Goal: Communication & Community: Answer question/provide support

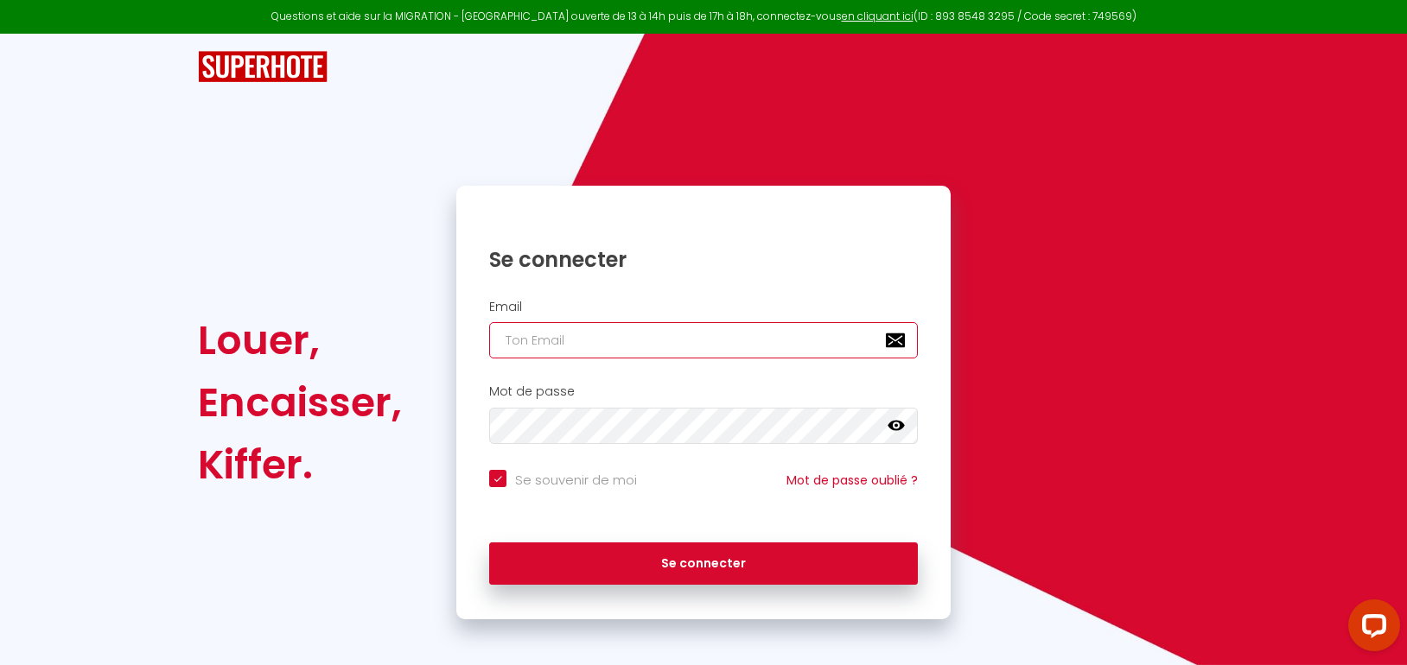
type input "[EMAIL_ADDRESS][DOMAIN_NAME]"
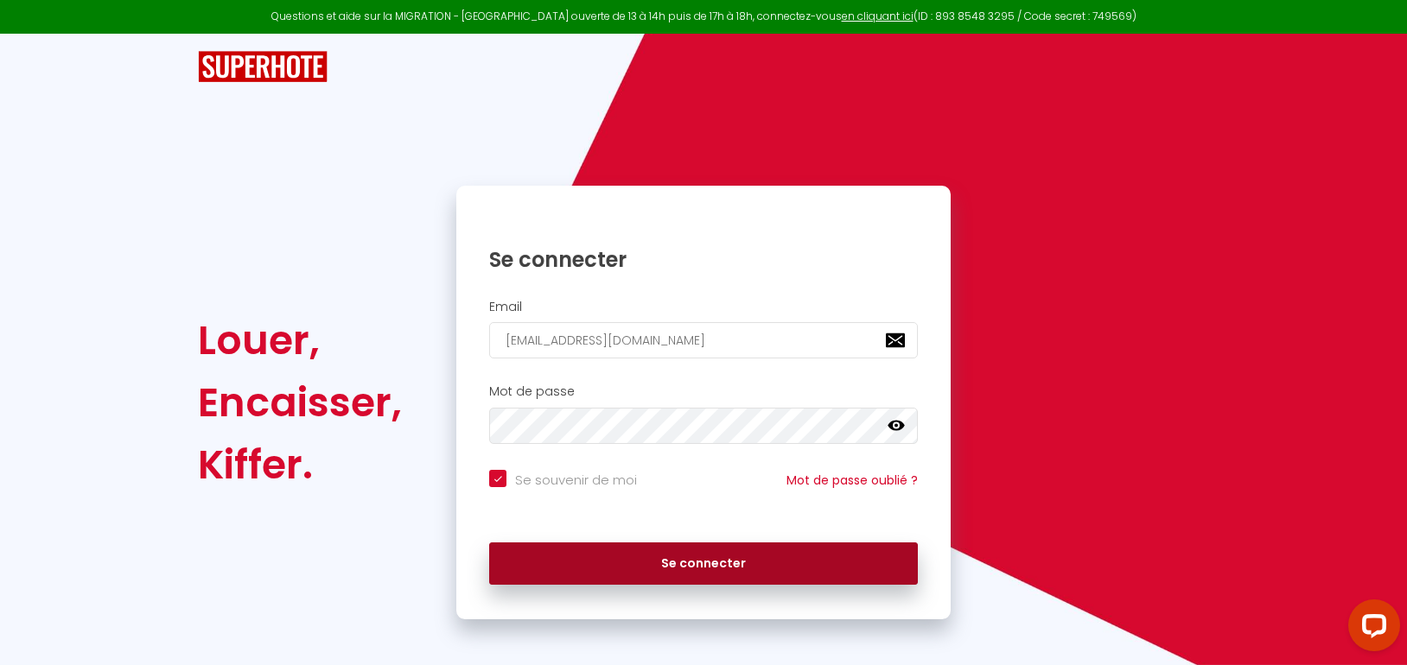
click at [612, 560] on button "Se connecter" at bounding box center [703, 564] width 429 height 43
checkbox input "true"
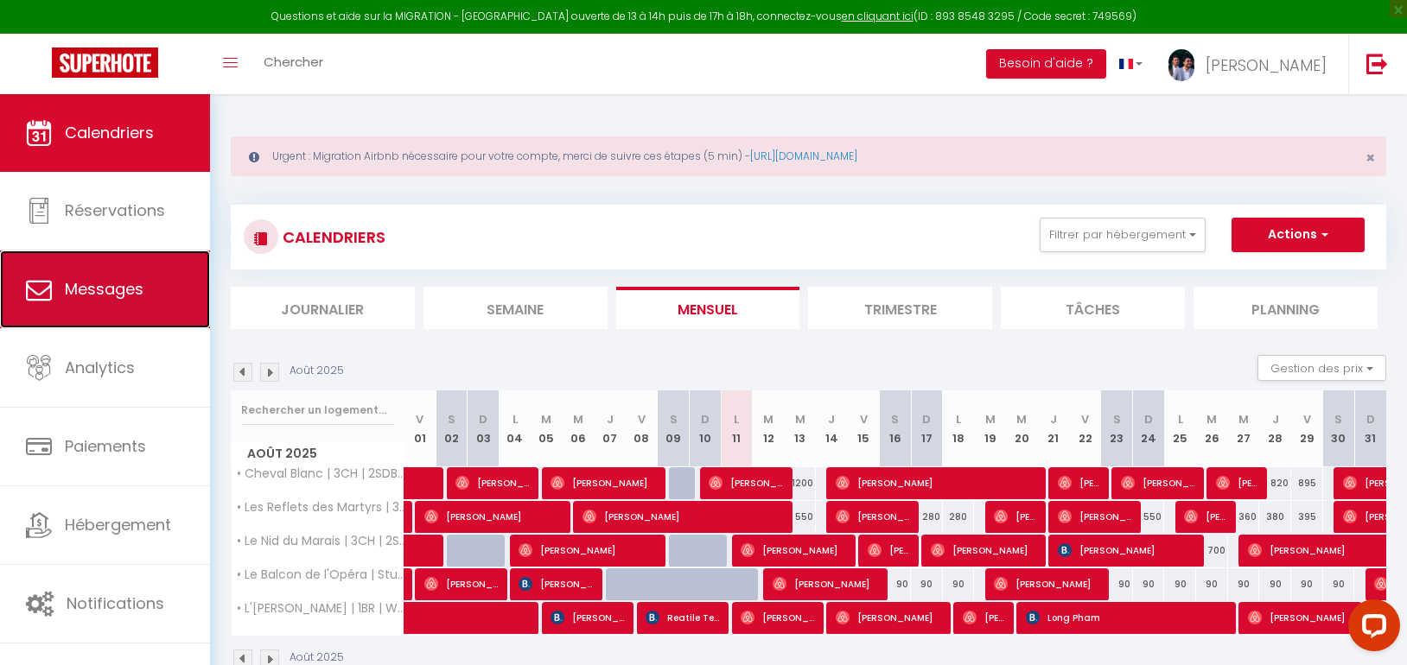
click at [59, 278] on link "Messages" at bounding box center [105, 290] width 210 height 78
select select "message"
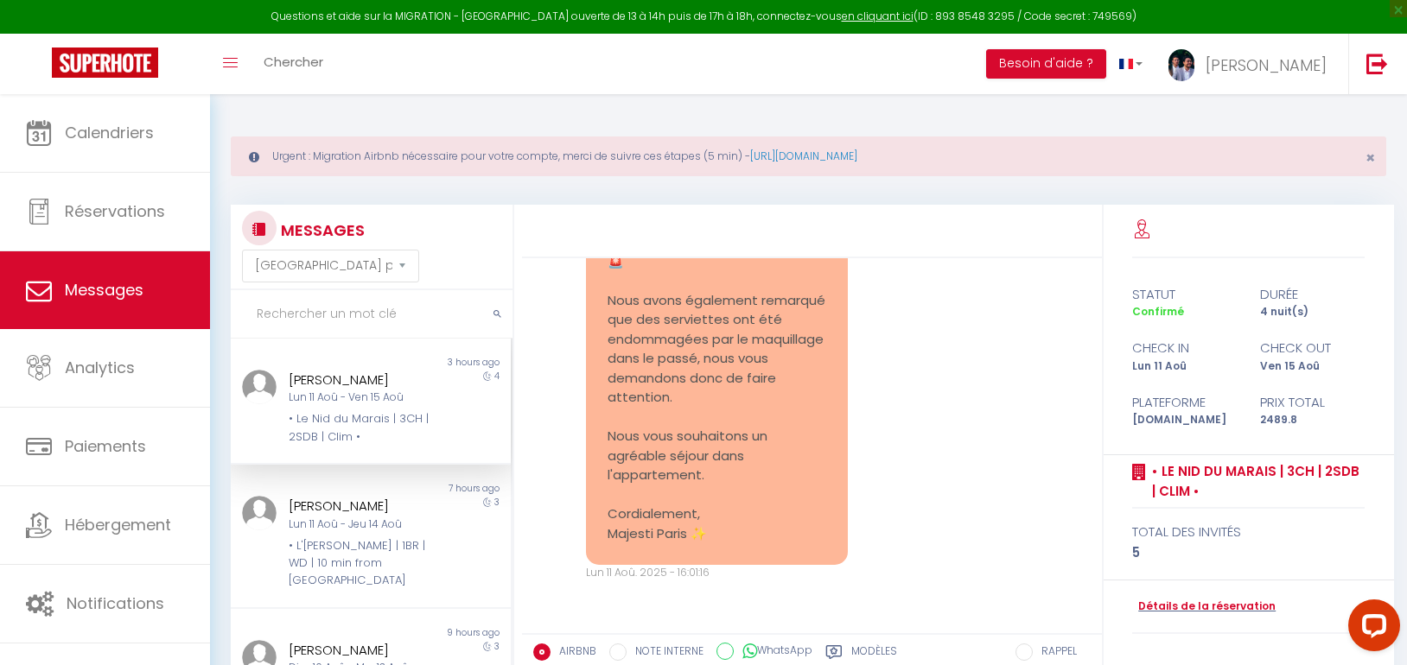
click at [377, 407] on div "[PERSON_NAME] Lun 11 Aoû - Ven 15 Aoû • Le Nid du Marais | 3CH | 2SDB | Clim •" at bounding box center [358, 408] width 163 height 76
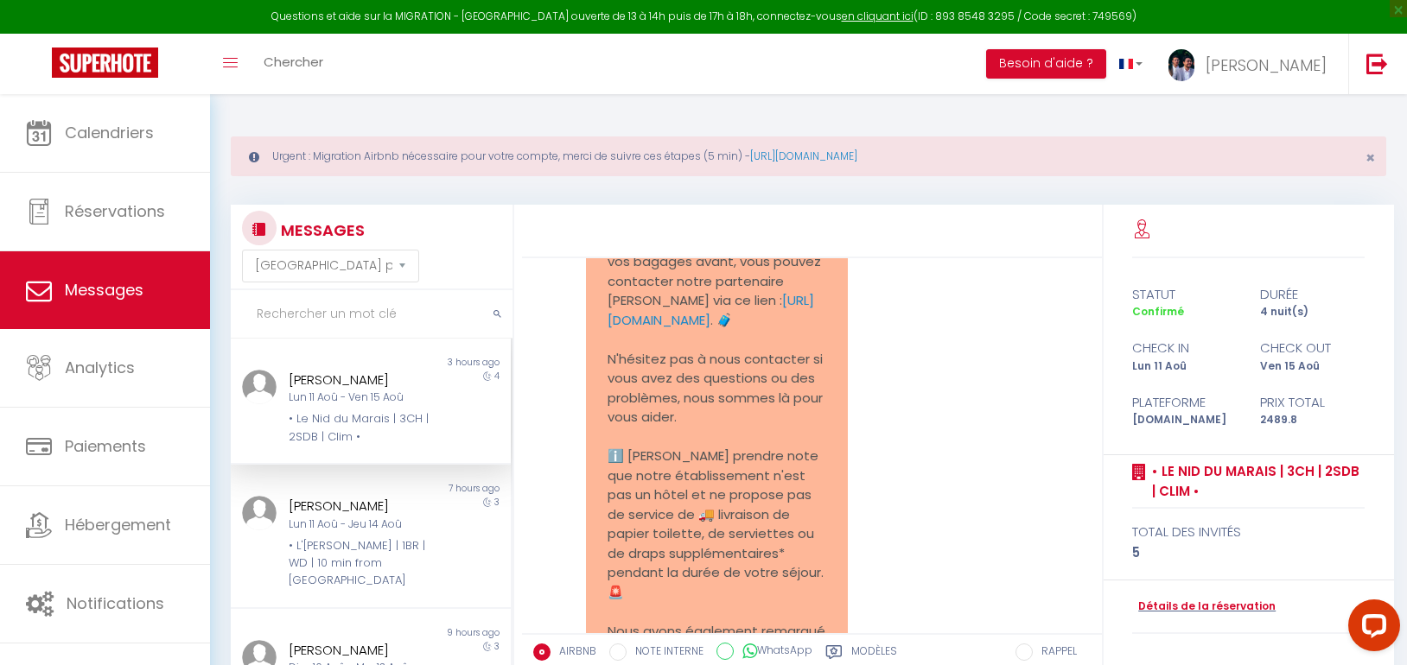
scroll to position [12213, 0]
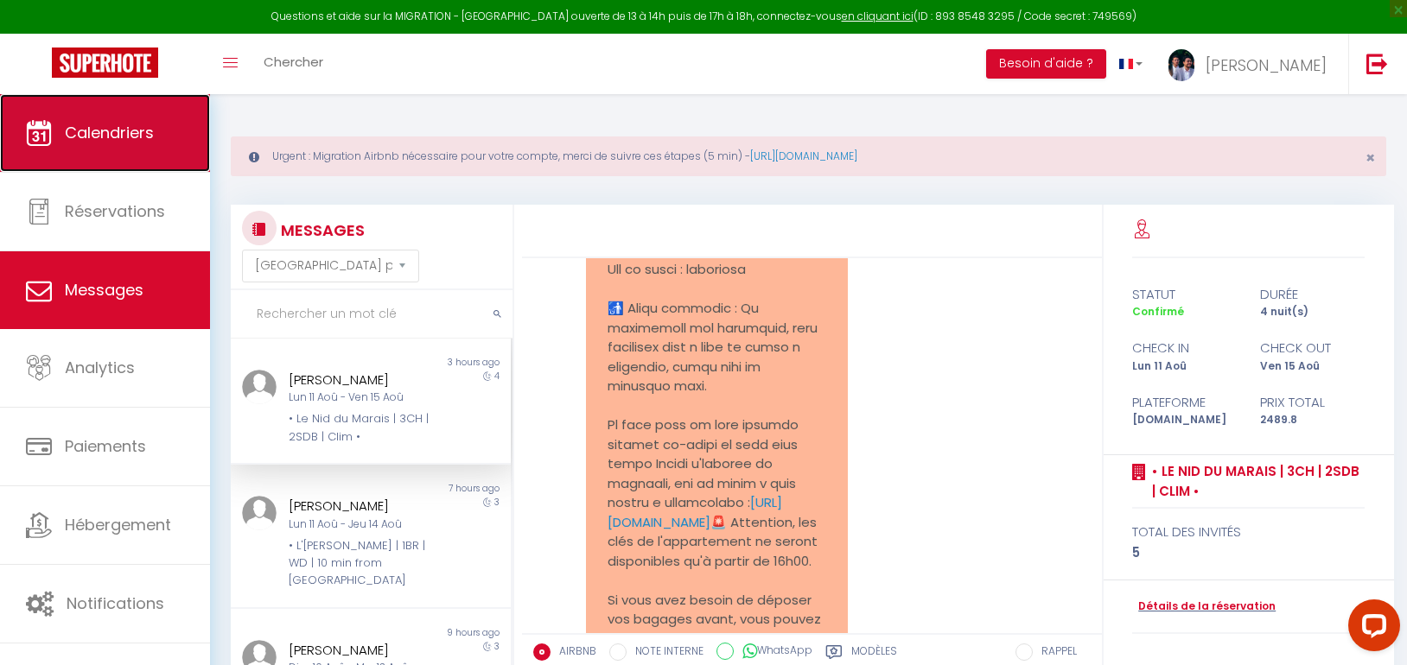
click at [92, 126] on span "Calendriers" at bounding box center [109, 133] width 89 height 22
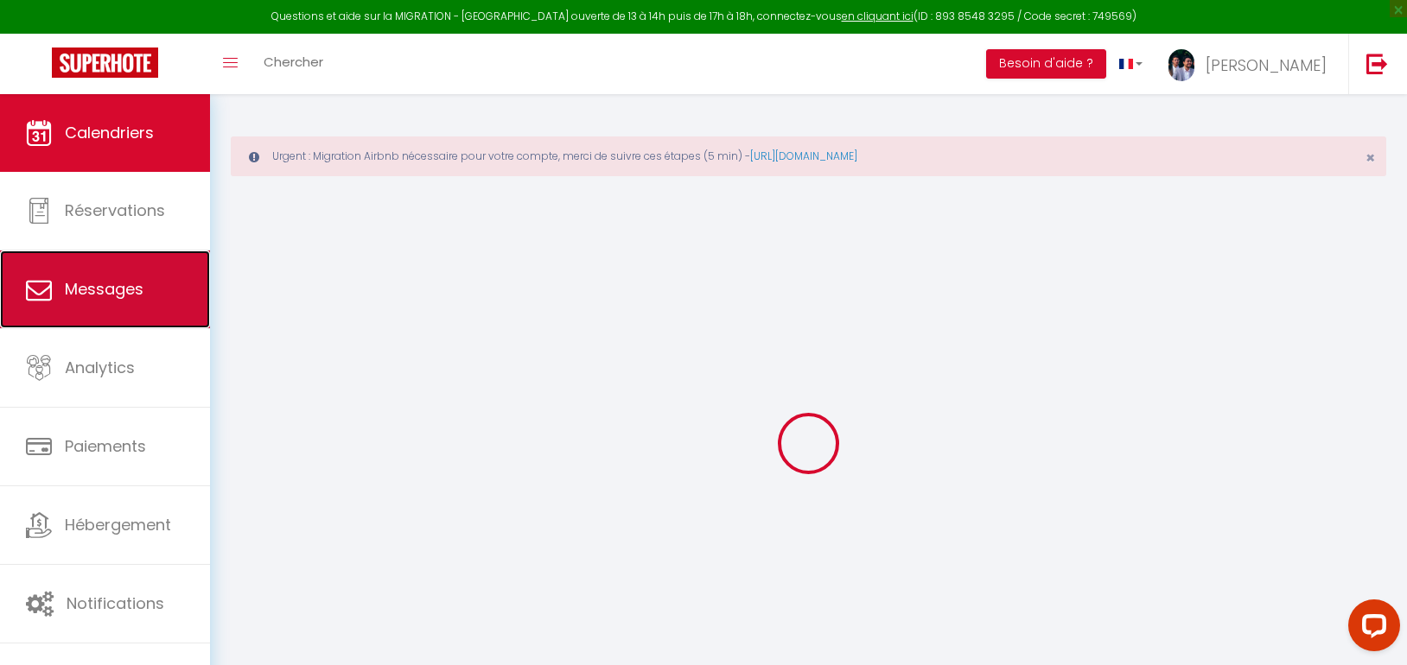
click at [94, 267] on link "Messages" at bounding box center [105, 290] width 210 height 78
select select "message"
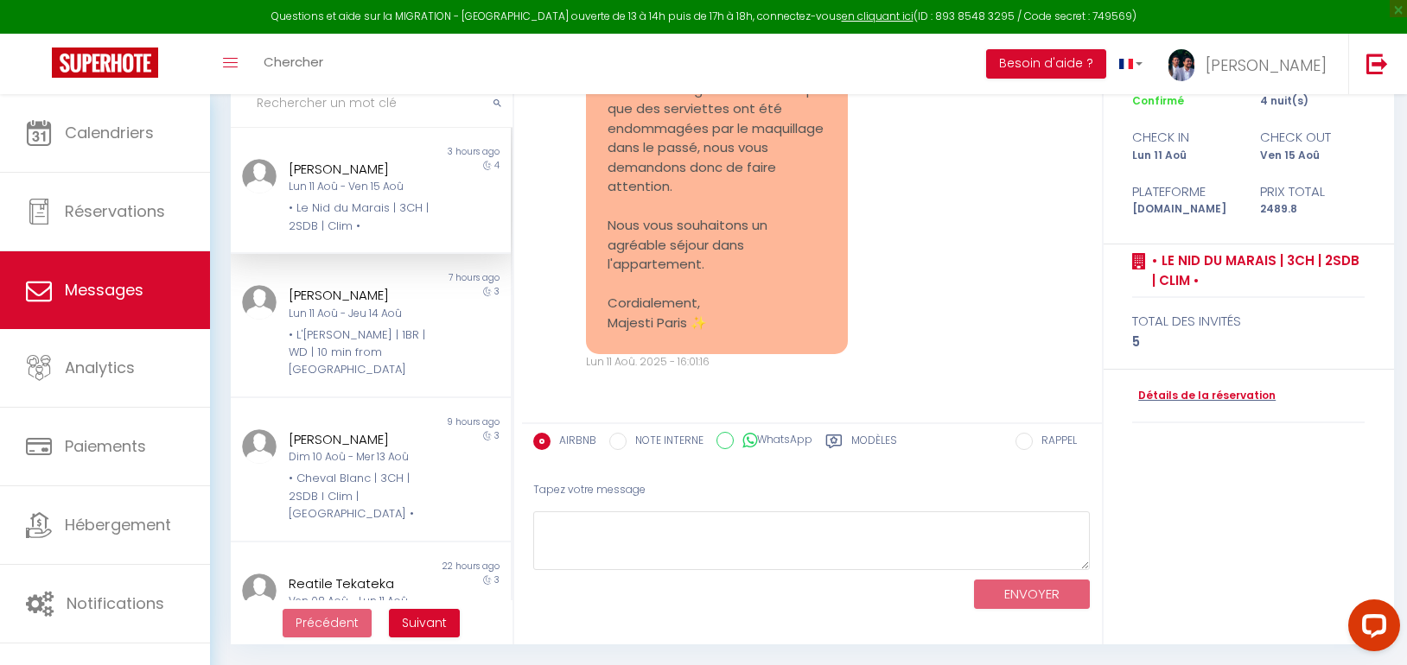
scroll to position [13855, 0]
drag, startPoint x: 531, startPoint y: 152, endPoint x: 504, endPoint y: 157, distance: 27.3
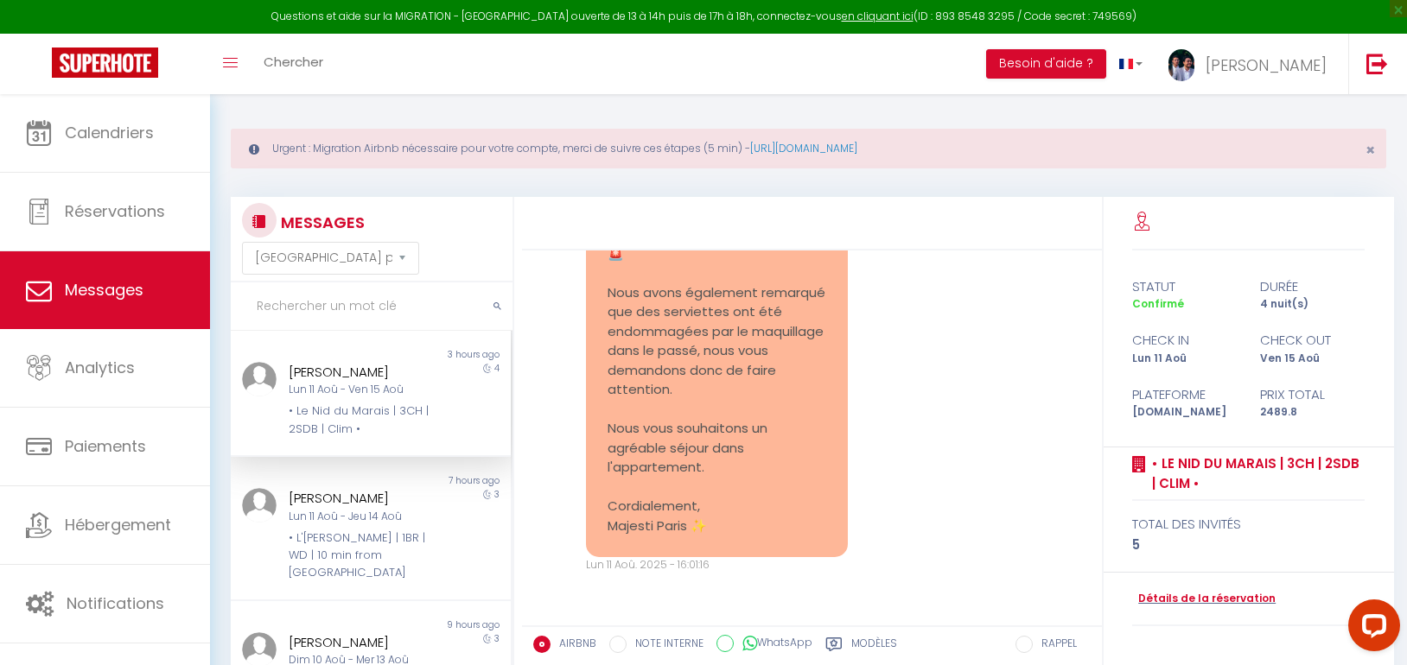
scroll to position [0, 0]
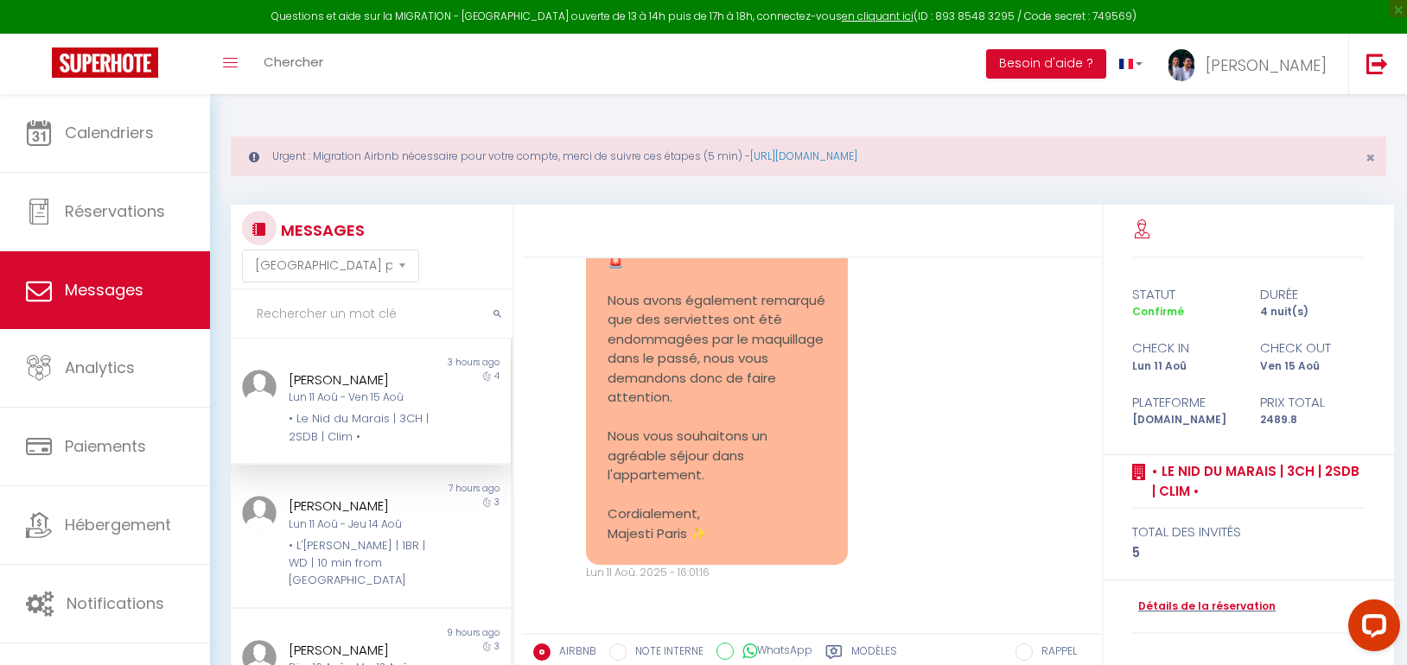
click at [439, 116] on div "Urgent : Migration Airbnb nécessaire pour votre compte, merci de suivre ces éta…" at bounding box center [808, 485] width 1197 height 782
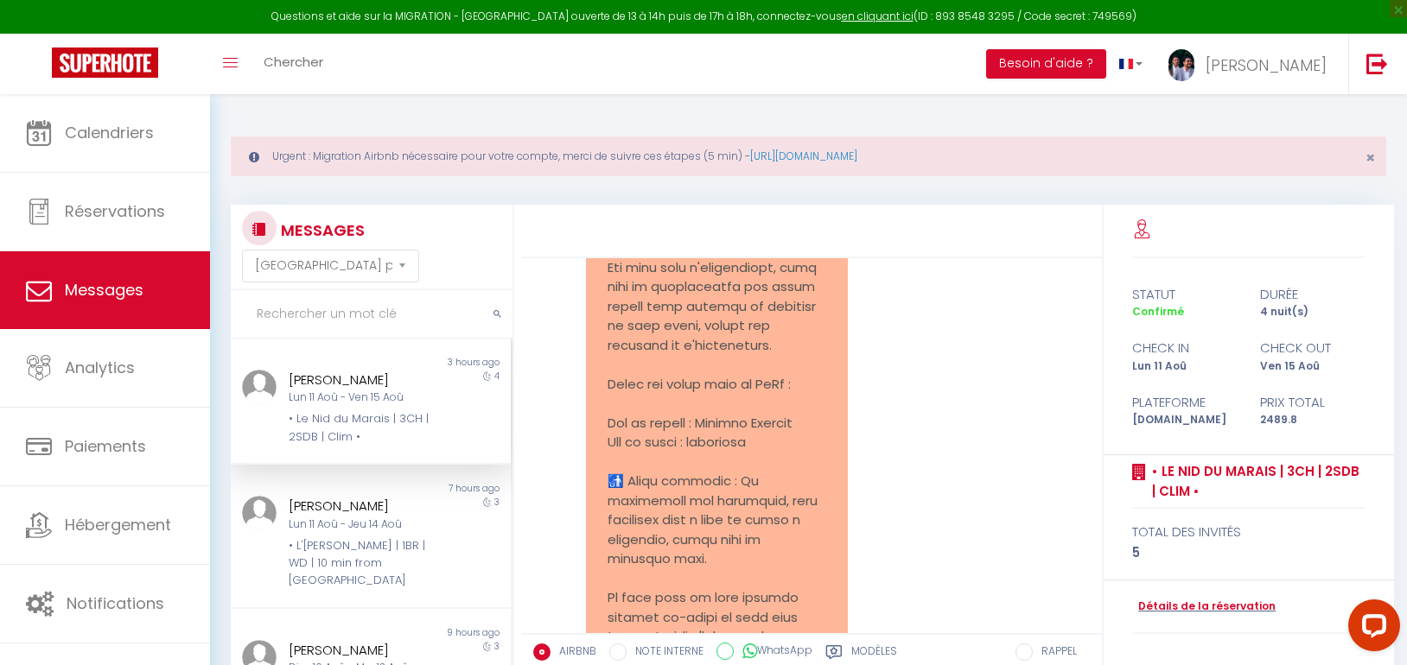
click at [352, 404] on div "Lun 11 Aoû - Ven 15 Aoû" at bounding box center [359, 398] width 141 height 16
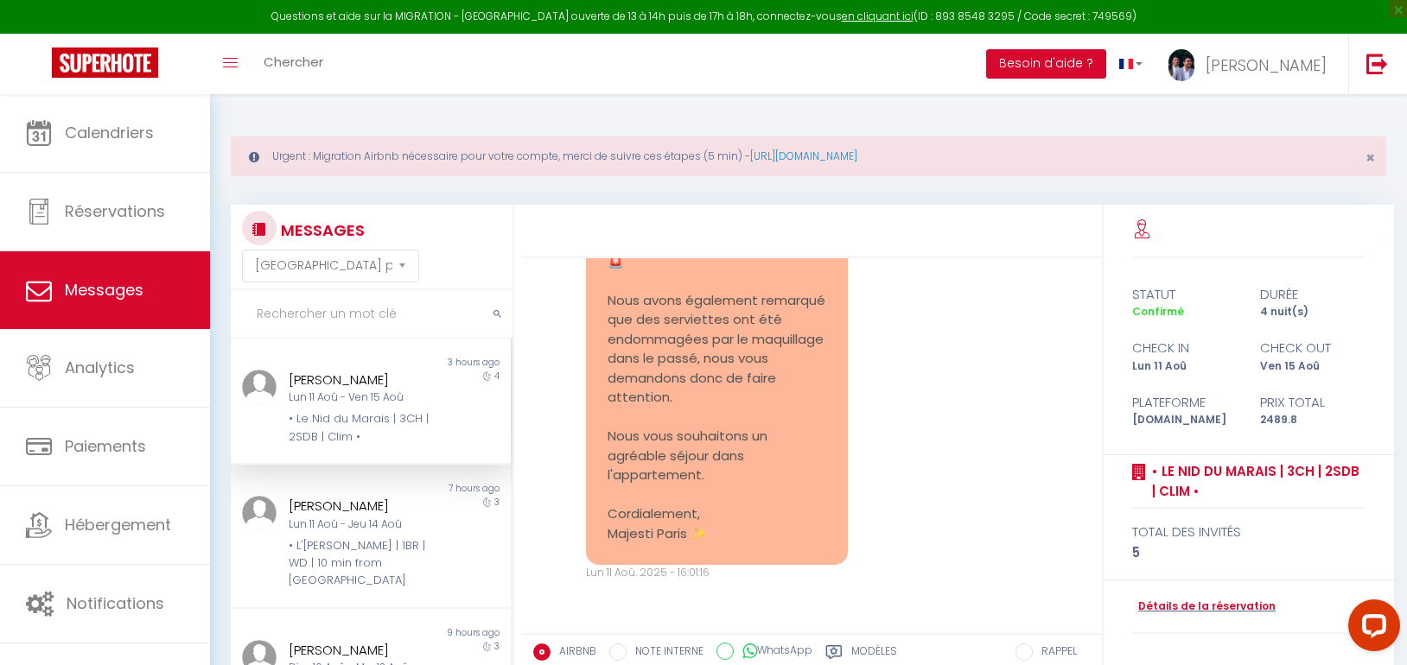
scroll to position [13855, 0]
drag, startPoint x: 348, startPoint y: 470, endPoint x: 371, endPoint y: 411, distance: 62.9
click at [349, 467] on div "Non lu 7 hours ago [PERSON_NAME] Lun 11 Aoû - Jeu 14 Aoû • L'[PERSON_NAME] | 1B…" at bounding box center [371, 537] width 280 height 144
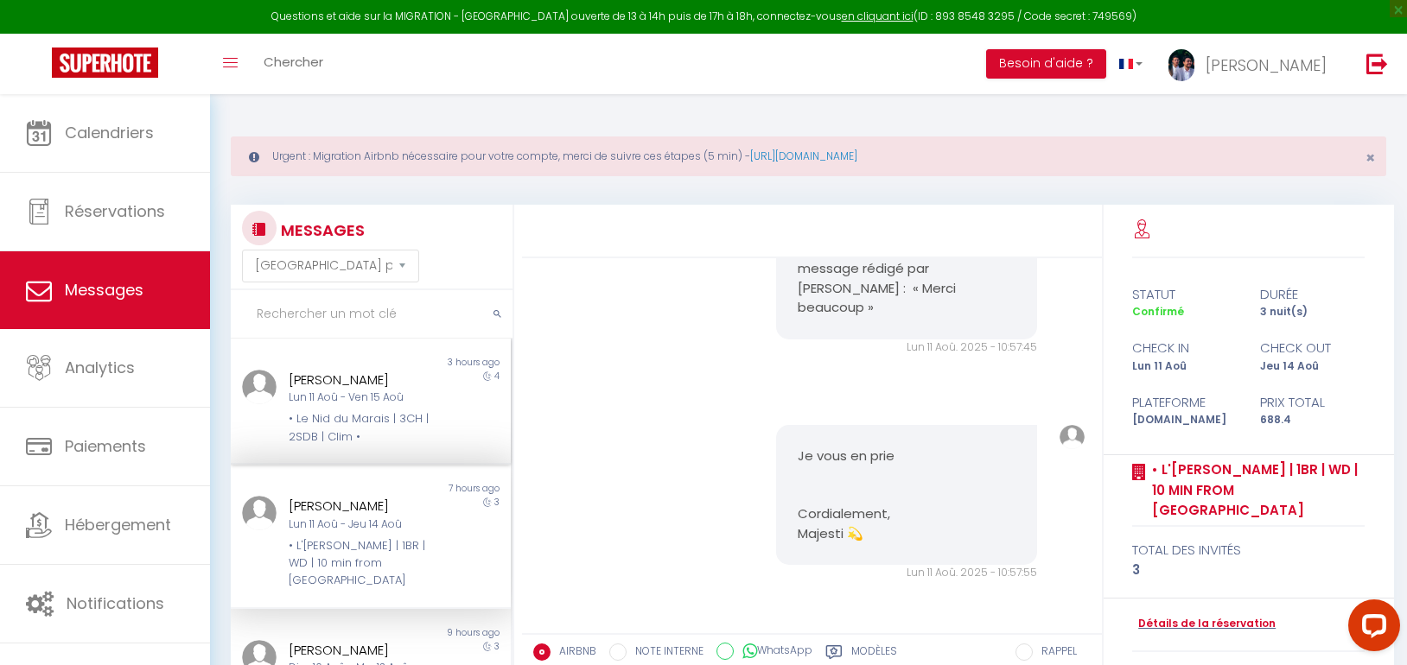
click at [376, 375] on div "[PERSON_NAME]" at bounding box center [359, 380] width 141 height 21
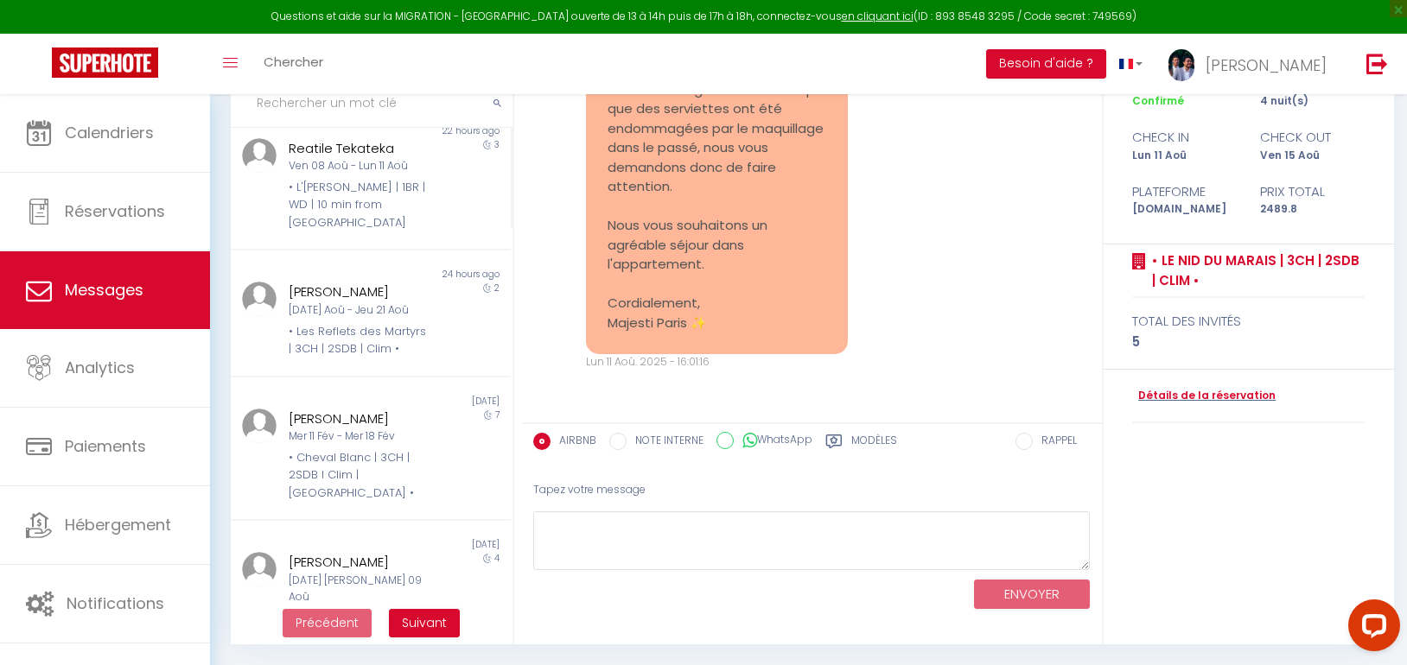
scroll to position [605, 0]
